Goal: Browse casually

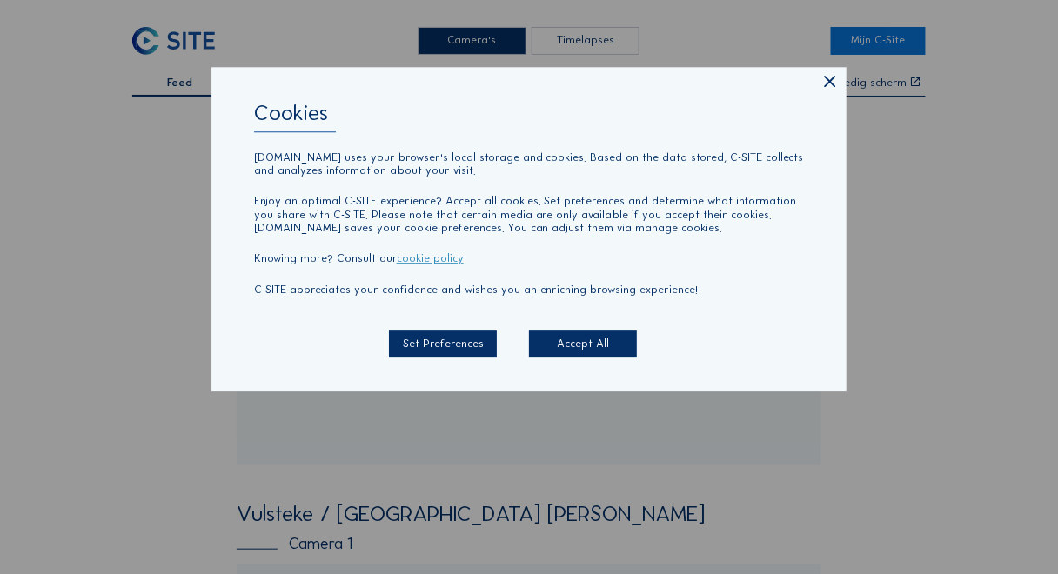
click at [837, 86] on icon at bounding box center [831, 82] width 19 height 19
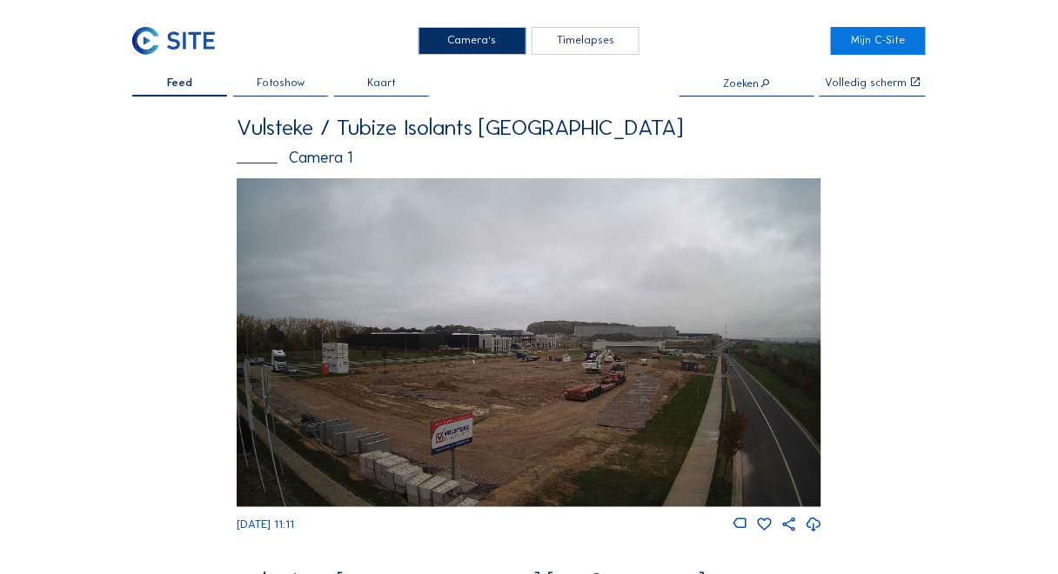
click at [529, 338] on img at bounding box center [529, 342] width 585 height 329
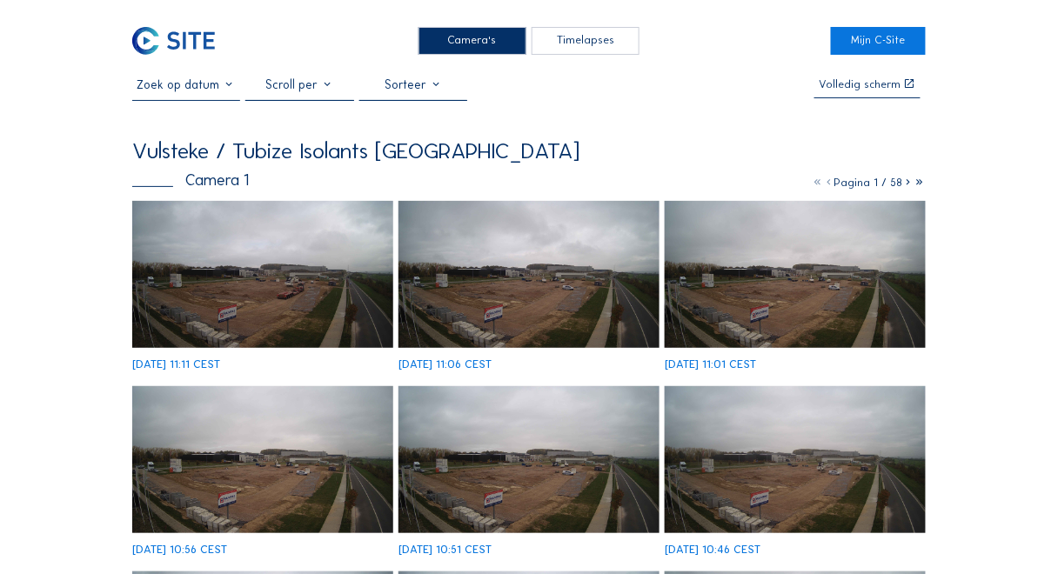
click at [339, 310] on img at bounding box center [262, 274] width 261 height 147
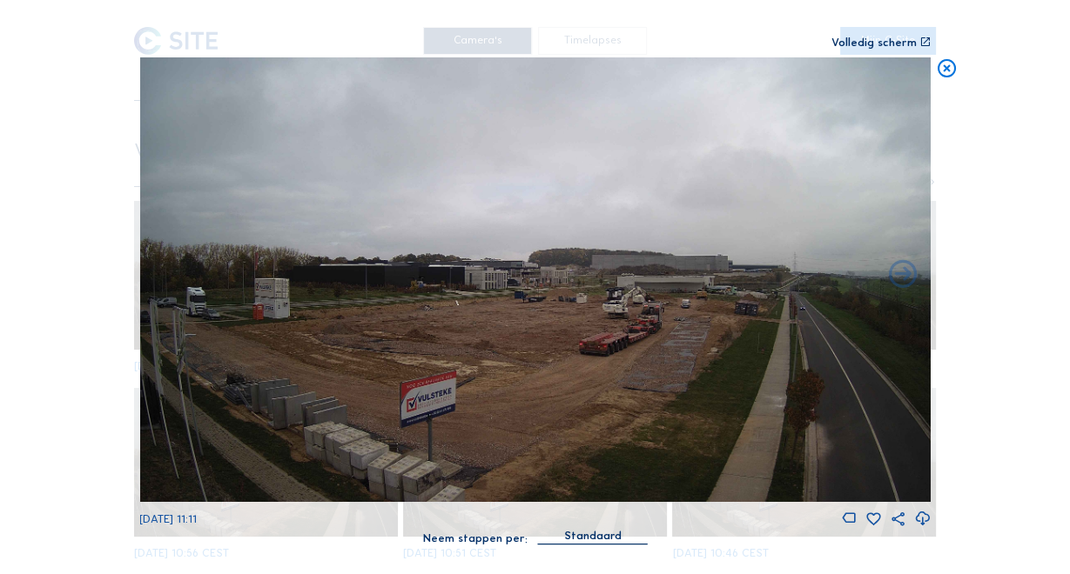
click at [949, 70] on icon at bounding box center [947, 68] width 23 height 23
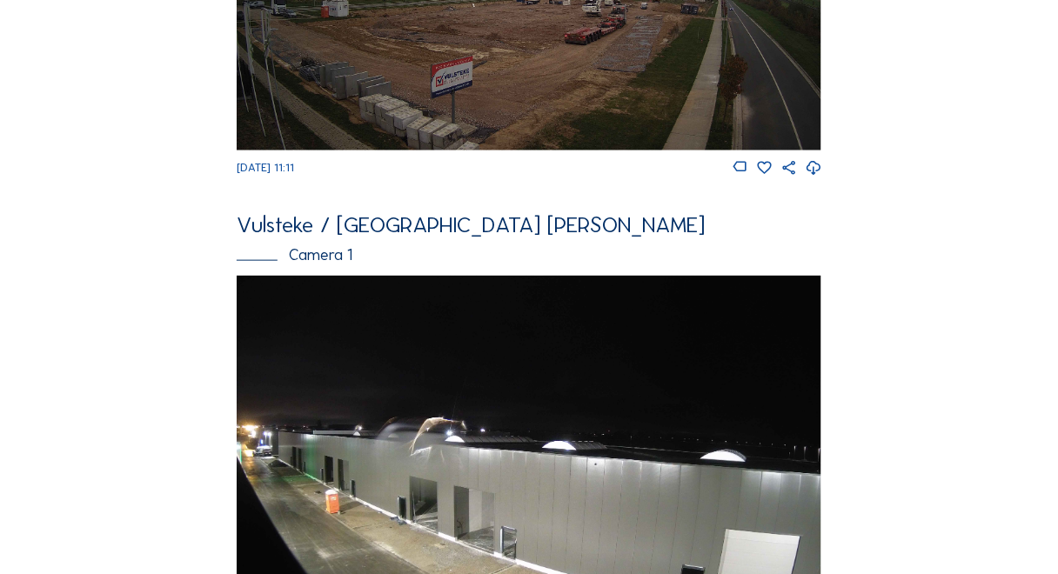
scroll to position [635, 0]
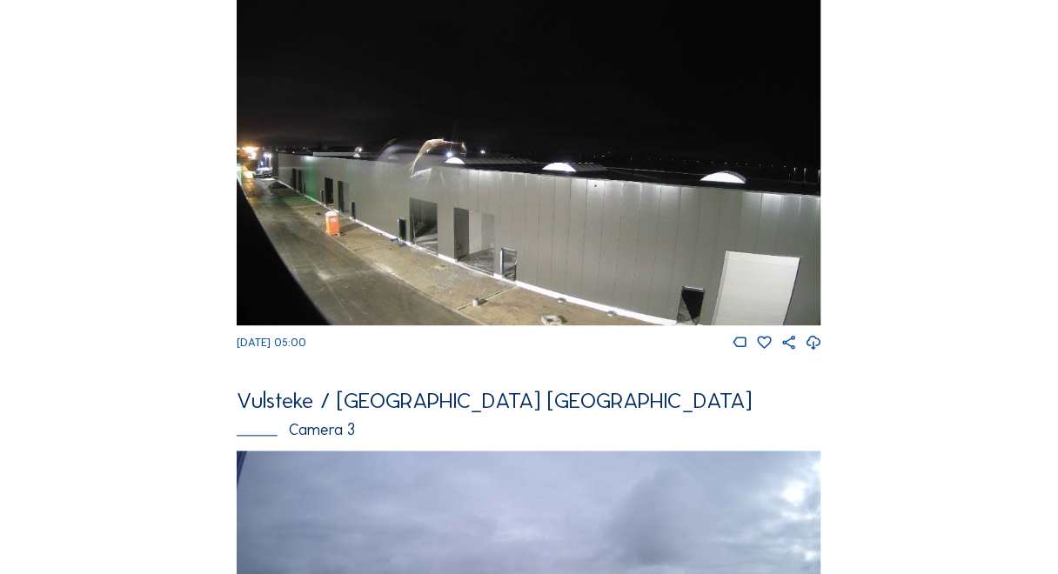
click at [547, 173] on img at bounding box center [529, 161] width 585 height 329
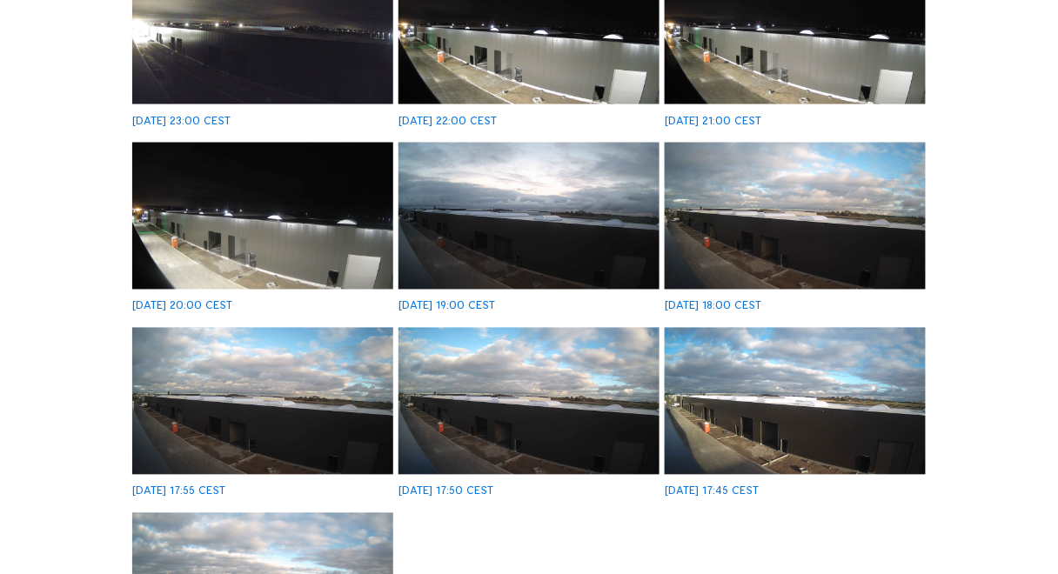
scroll to position [696, 0]
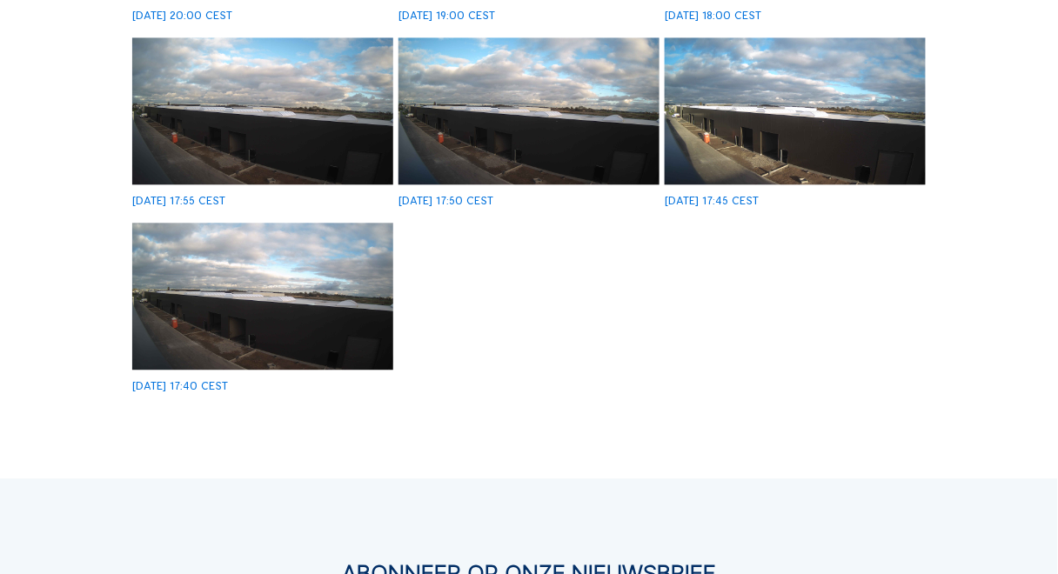
click at [373, 346] on img at bounding box center [262, 296] width 261 height 147
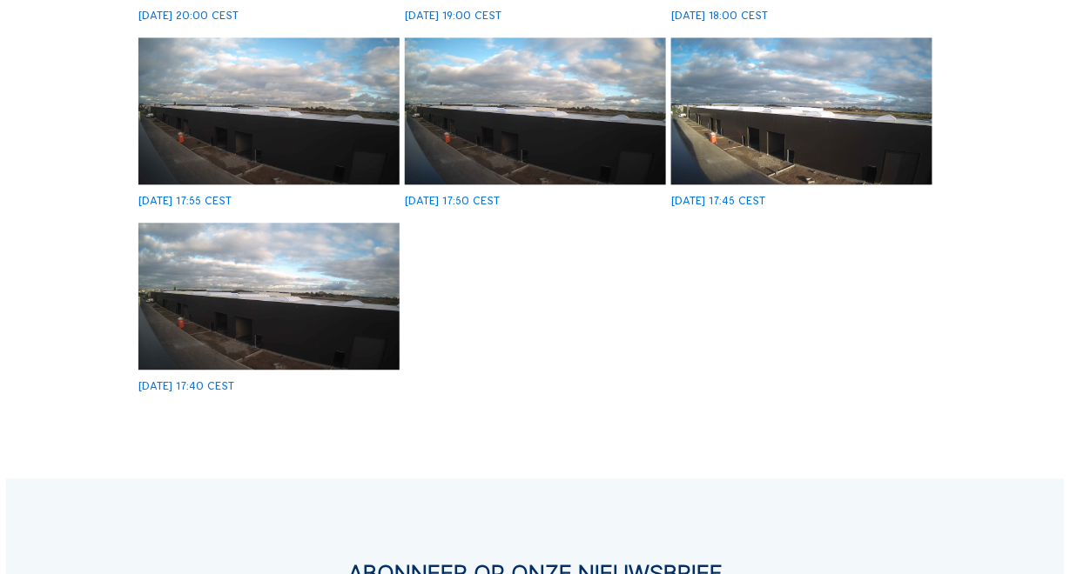
scroll to position [911, 0]
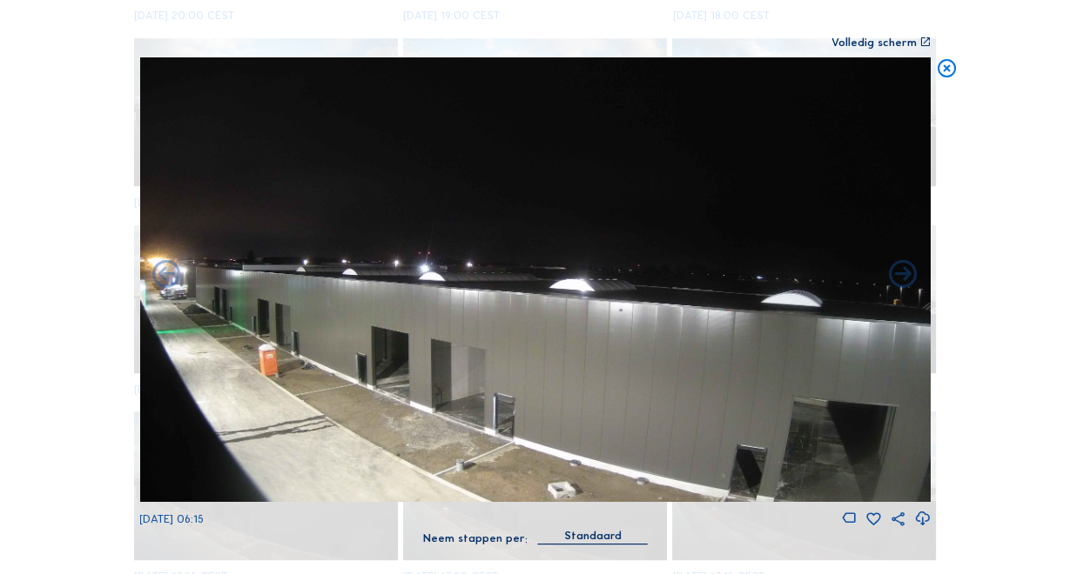
click at [944, 73] on icon at bounding box center [947, 68] width 23 height 23
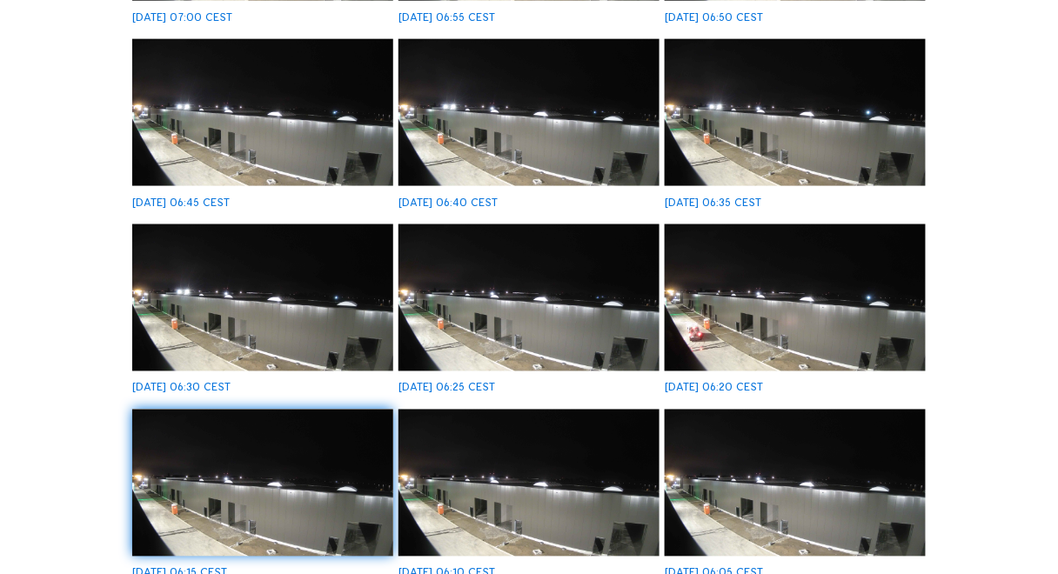
scroll to position [905, 0]
